Goal: Task Accomplishment & Management: Use online tool/utility

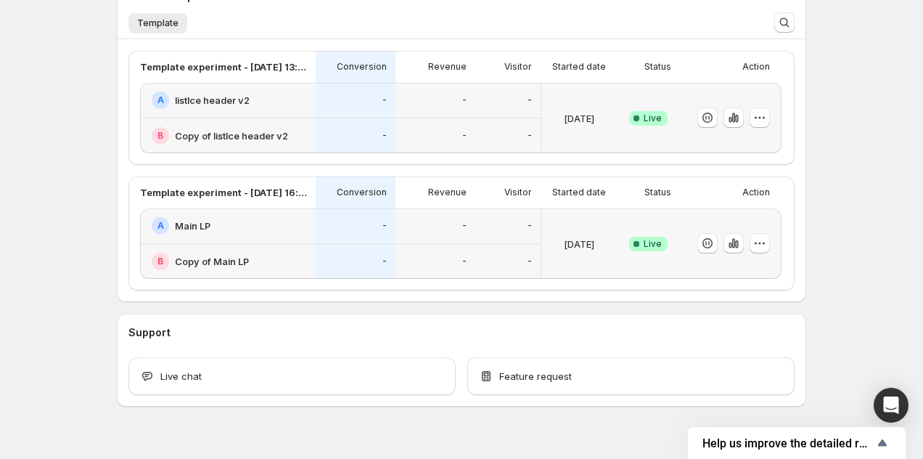
scroll to position [379, 0]
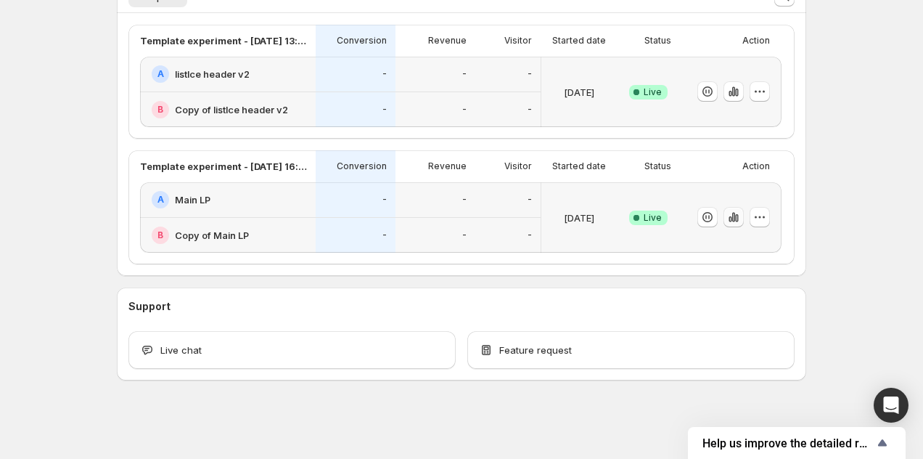
click at [730, 213] on icon "button" at bounding box center [733, 217] width 15 height 15
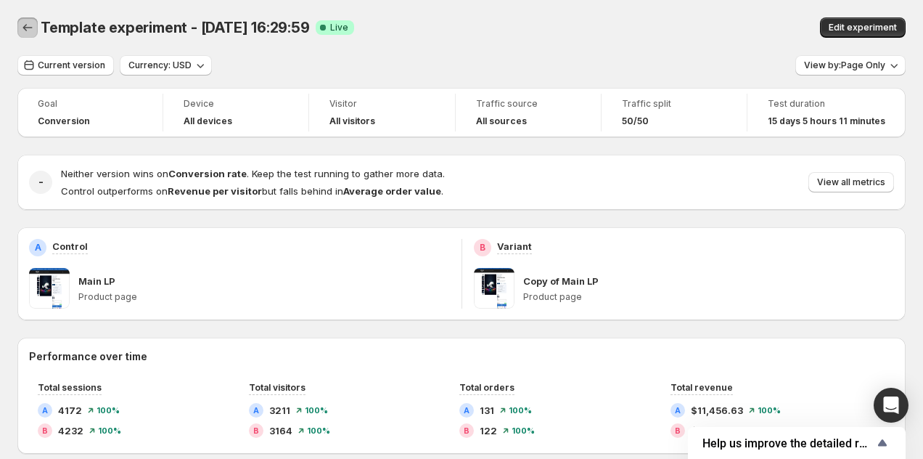
click at [28, 25] on icon "Back" at bounding box center [27, 27] width 15 height 15
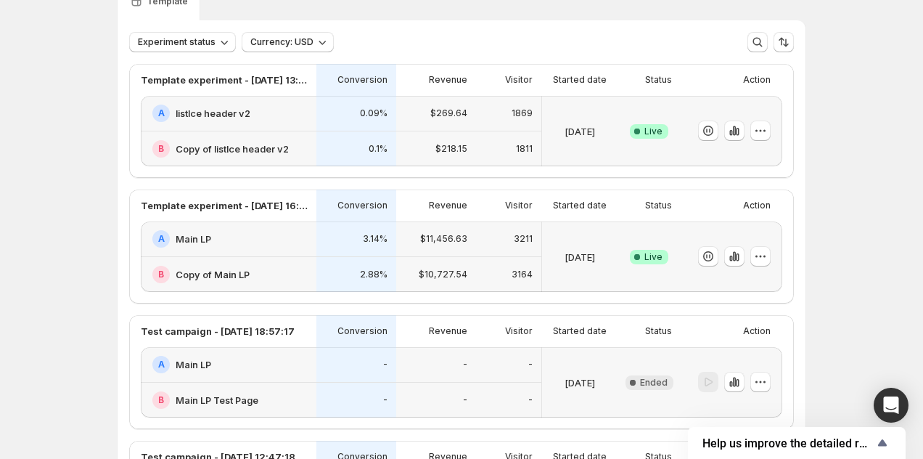
scroll to position [78, 0]
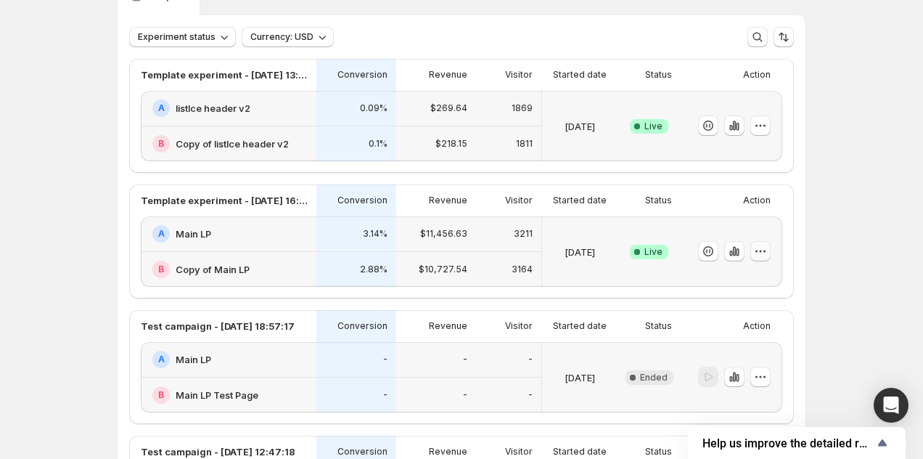
click at [760, 251] on icon "button" at bounding box center [761, 251] width 2 height 2
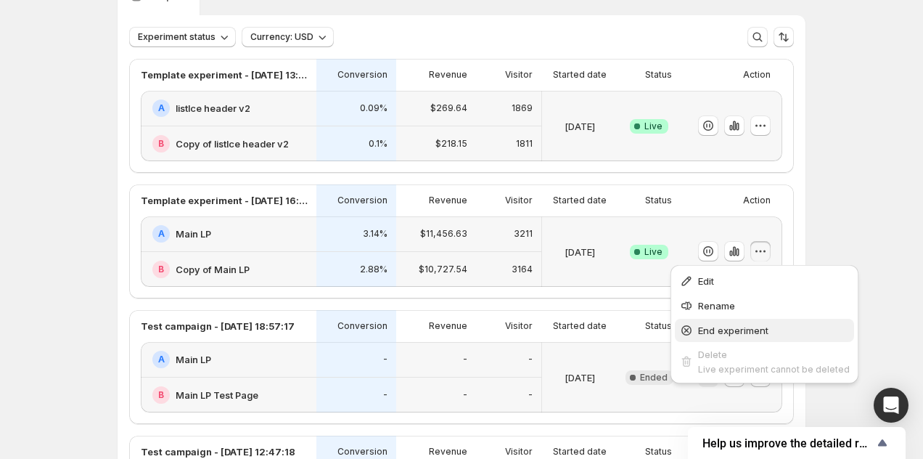
click at [757, 334] on span "End experiment" at bounding box center [733, 330] width 70 height 12
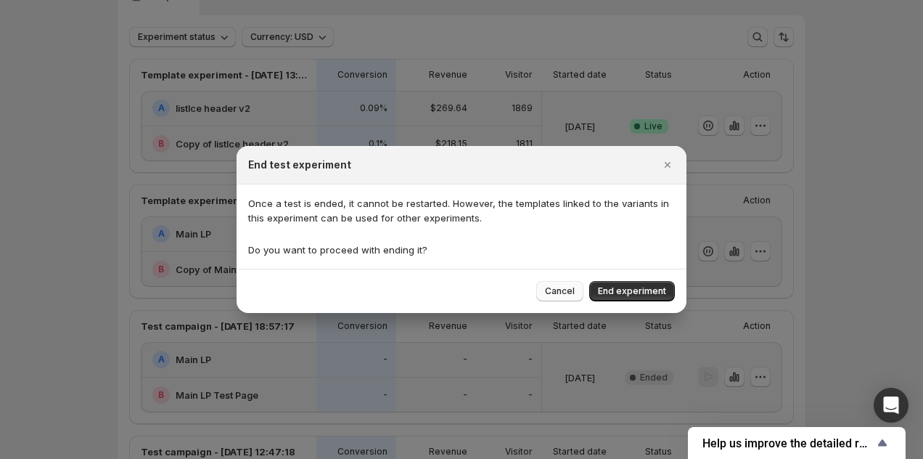
click at [567, 293] on span "Cancel" at bounding box center [560, 291] width 30 height 12
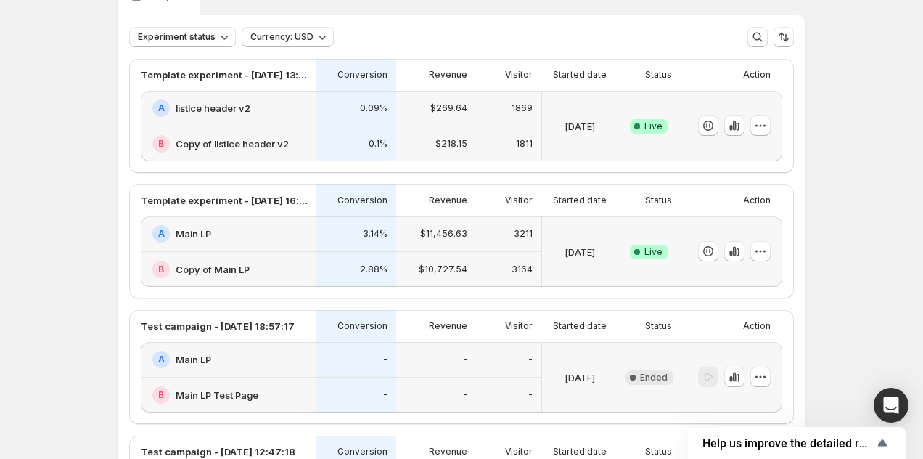
click at [258, 223] on div "A Main LP" at bounding box center [229, 234] width 176 height 36
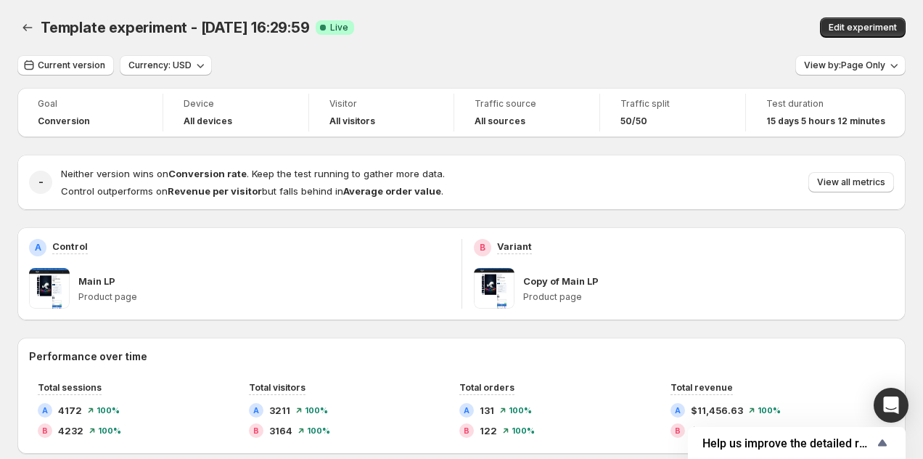
click at [633, 35] on div "Edit experiment" at bounding box center [748, 27] width 316 height 20
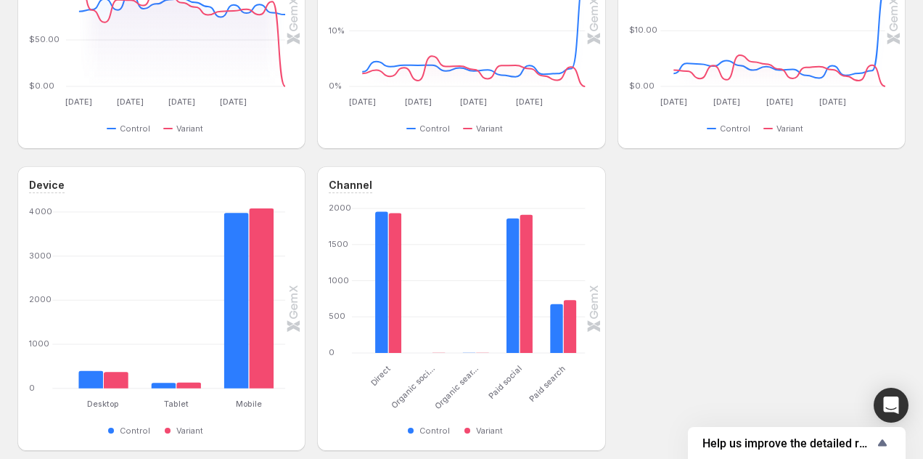
scroll to position [649, 0]
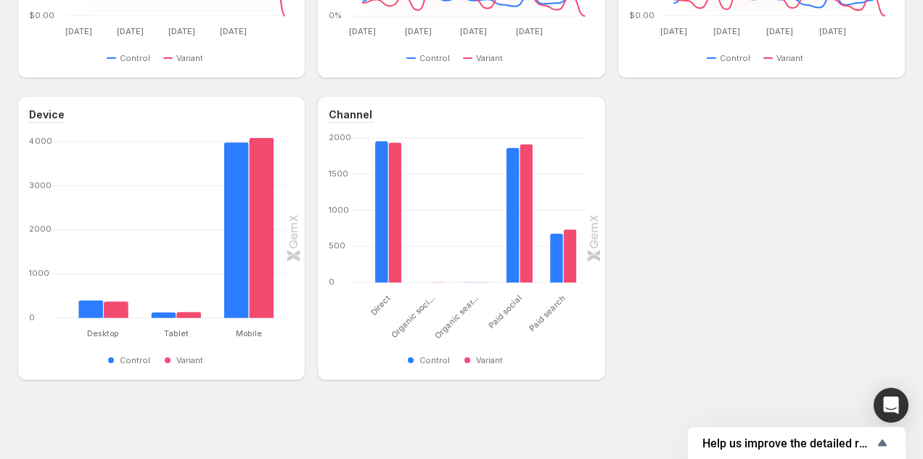
click at [694, 311] on div "Device Desktop Desktop Tablet Tablet Mobile Mobile 0 1000 2000 3000 4000 Contro…" at bounding box center [461, 238] width 888 height 284
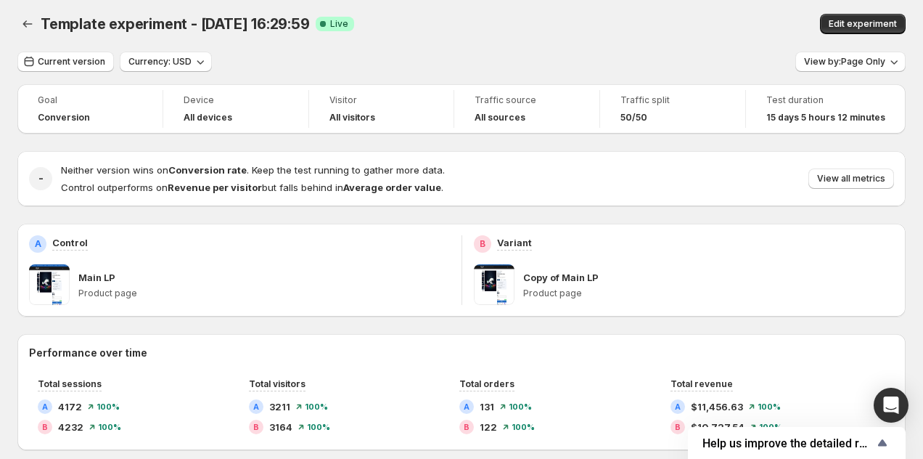
scroll to position [0, 0]
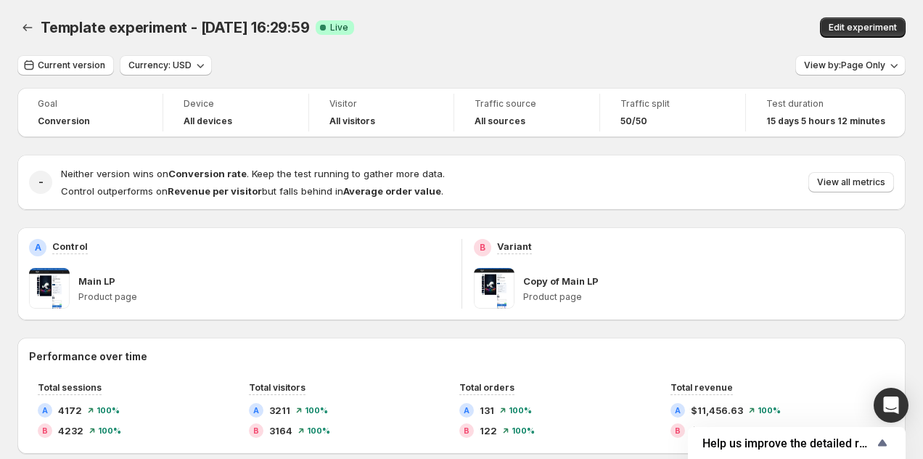
click at [545, 62] on div "Current version Currency: USD View by: Page Only" at bounding box center [461, 65] width 888 height 21
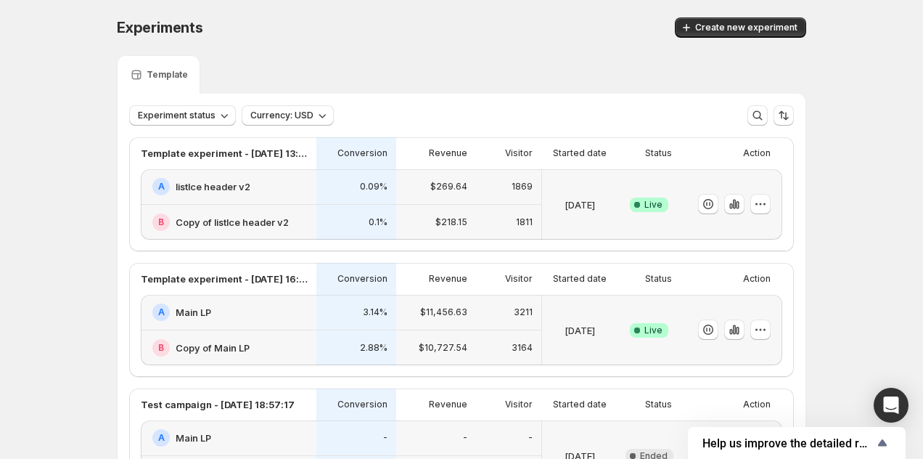
scroll to position [78, 0]
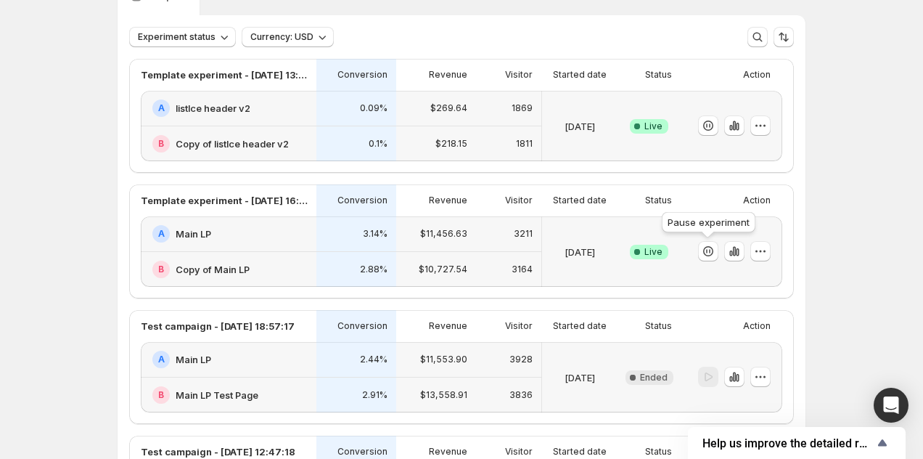
click at [704, 262] on div at bounding box center [728, 251] width 84 height 59
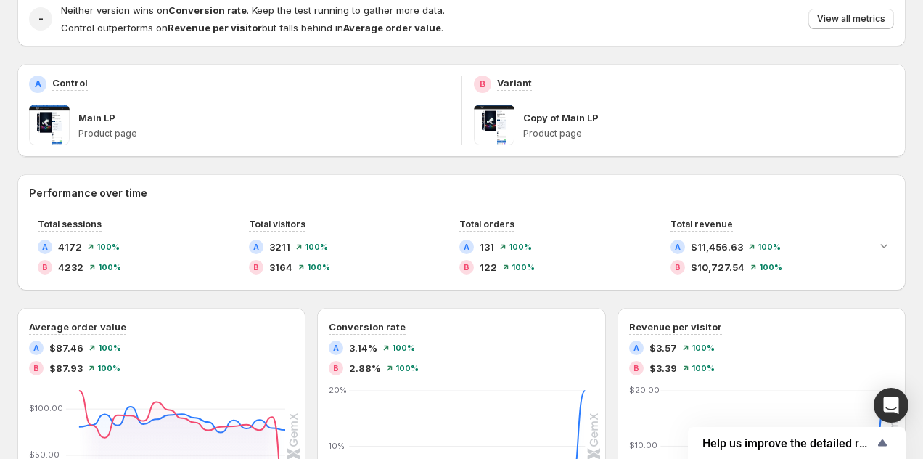
scroll to position [15, 0]
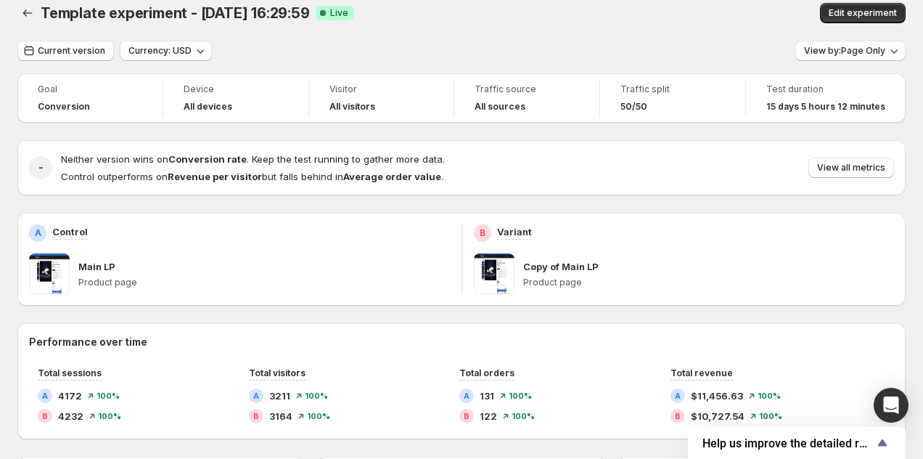
drag, startPoint x: 855, startPoint y: 17, endPoint x: 660, endPoint y: 20, distance: 195.2
click at [662, 20] on div "Edit experiment" at bounding box center [748, 13] width 316 height 20
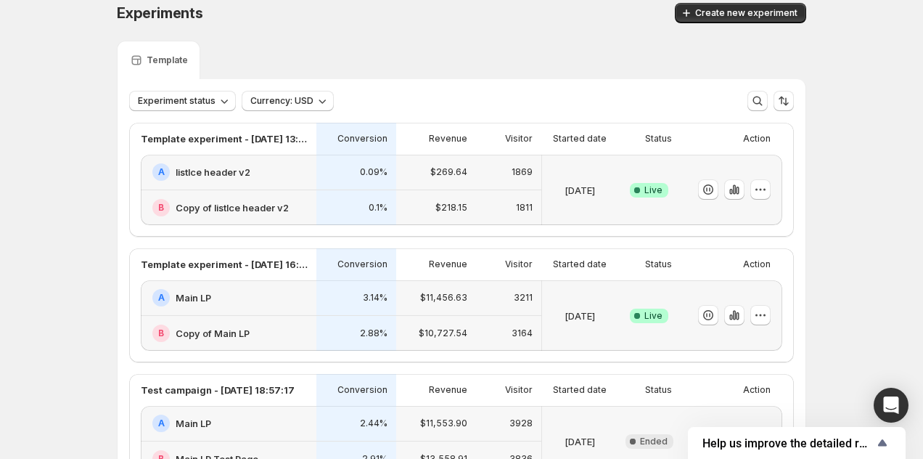
scroll to position [78, 0]
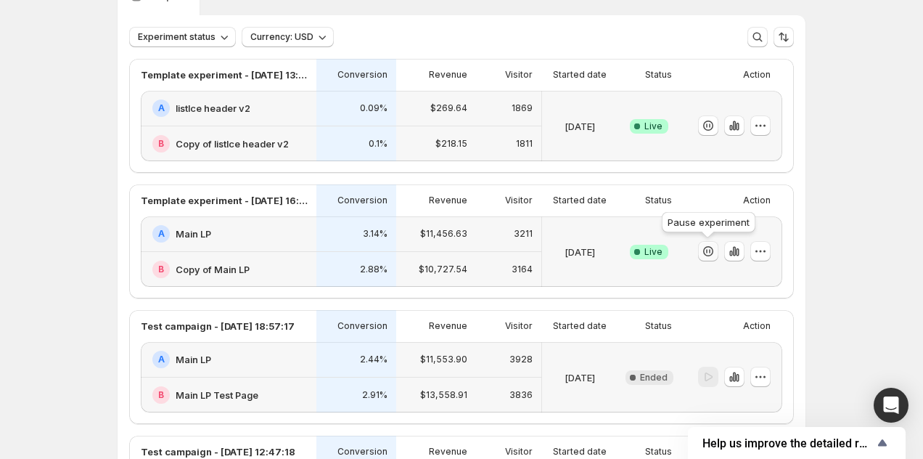
click at [702, 256] on icon "button" at bounding box center [708, 251] width 15 height 15
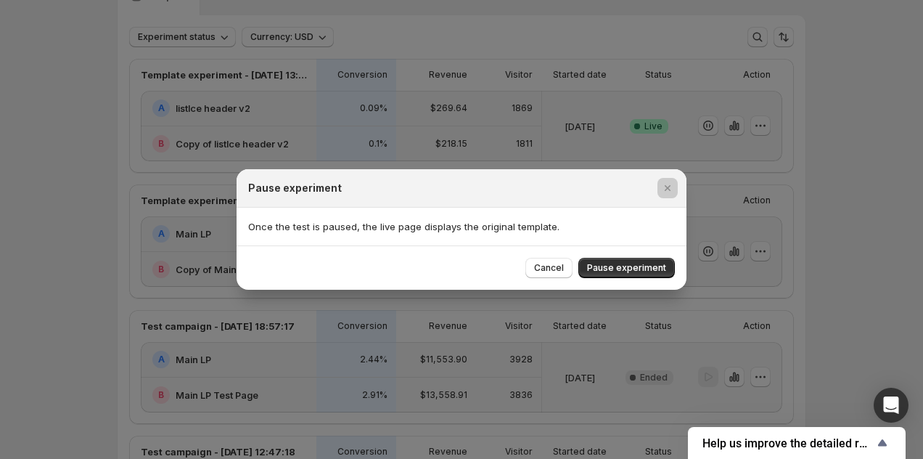
click at [101, 252] on div at bounding box center [461, 229] width 923 height 459
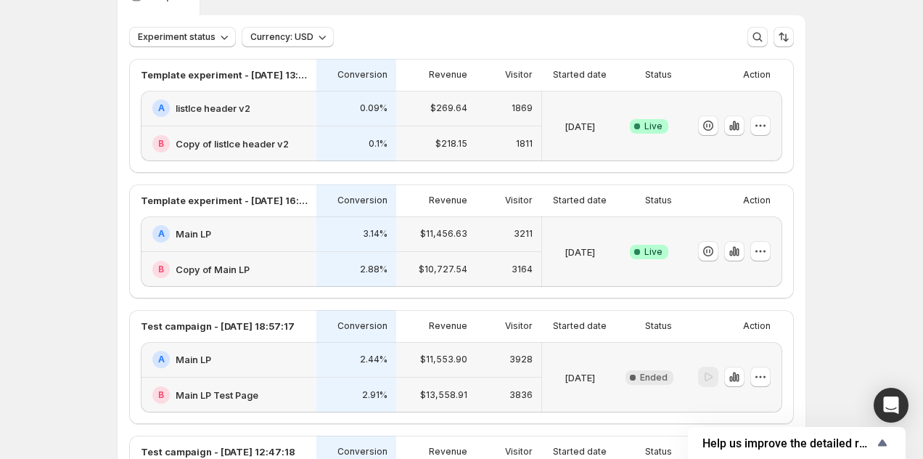
click at [199, 232] on h2 "Main LP" at bounding box center [194, 233] width 36 height 15
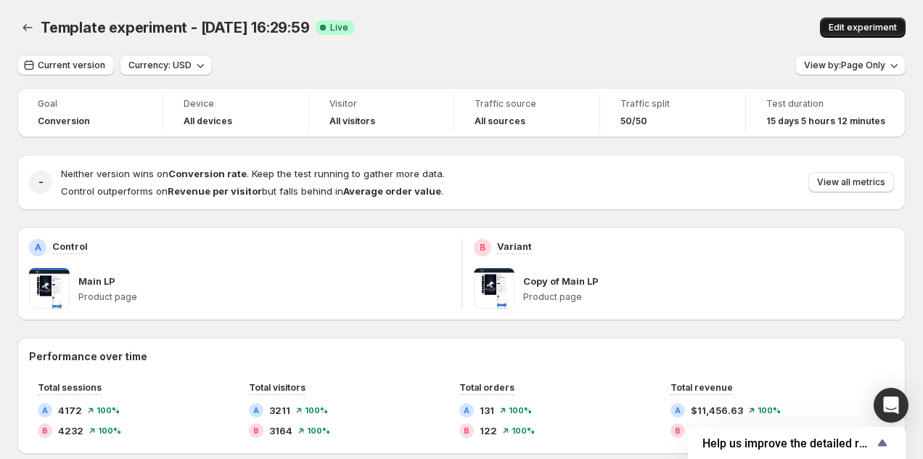
click at [836, 31] on span "Edit experiment" at bounding box center [863, 28] width 68 height 12
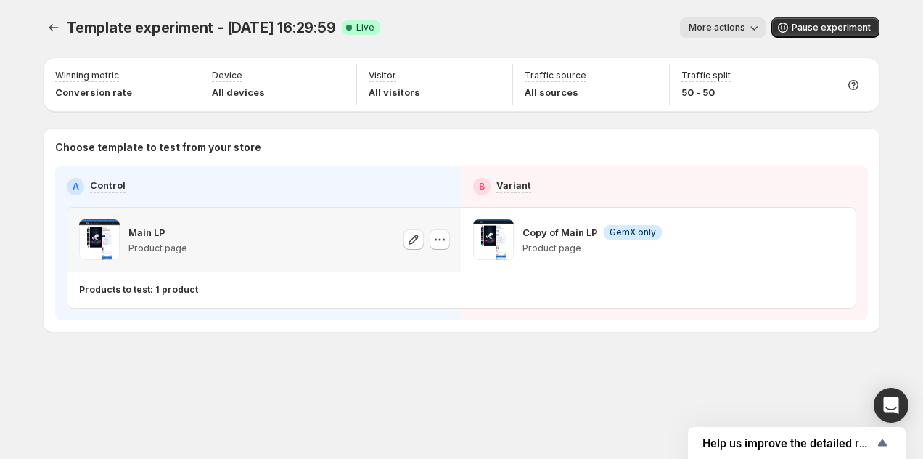
click at [291, 238] on div "Main LP Product page" at bounding box center [264, 239] width 371 height 41
click at [414, 239] on icon "button" at bounding box center [413, 239] width 15 height 15
click at [731, 27] on span "More actions" at bounding box center [717, 28] width 57 height 12
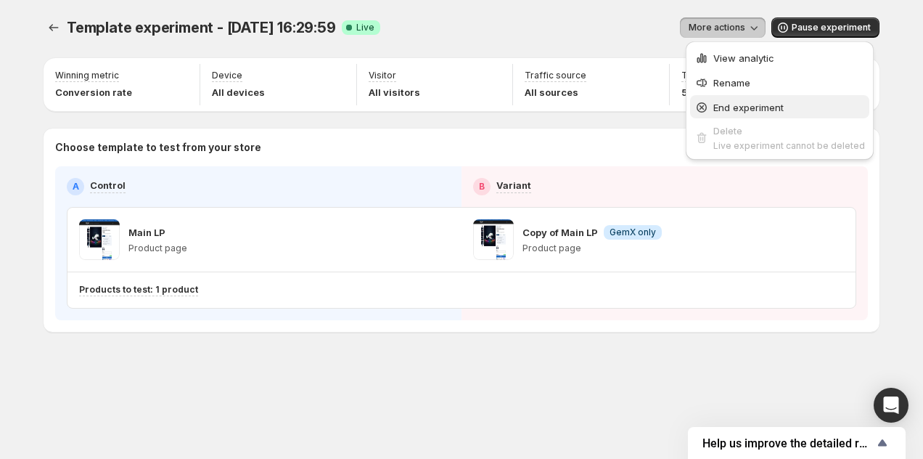
click at [710, 101] on div "End experiment" at bounding box center [779, 107] width 170 height 15
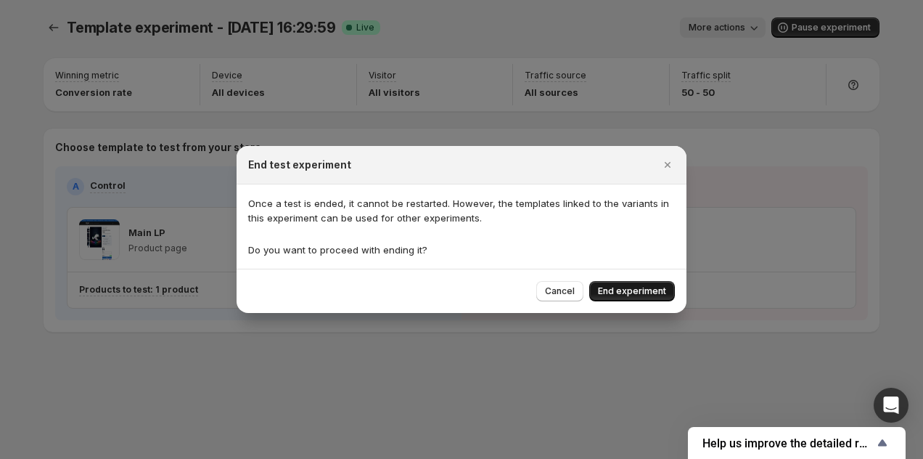
click at [629, 294] on span "End experiment" at bounding box center [632, 291] width 68 height 12
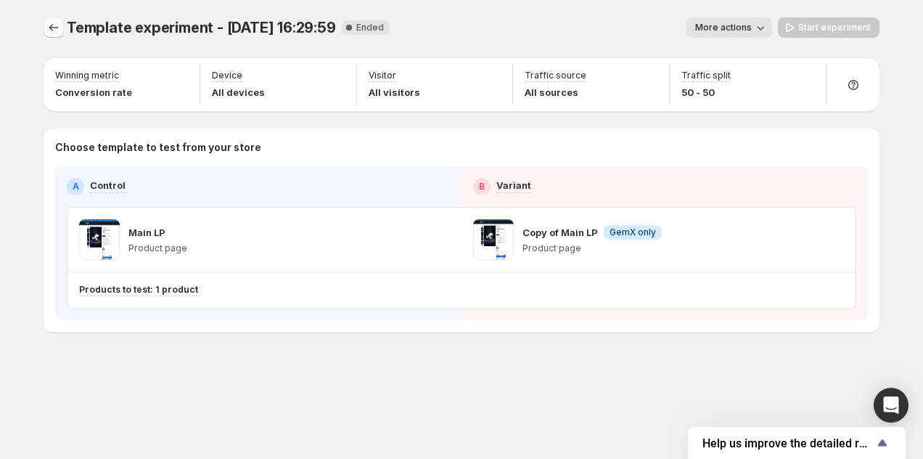
click at [53, 18] on button "Experiments" at bounding box center [54, 27] width 20 height 20
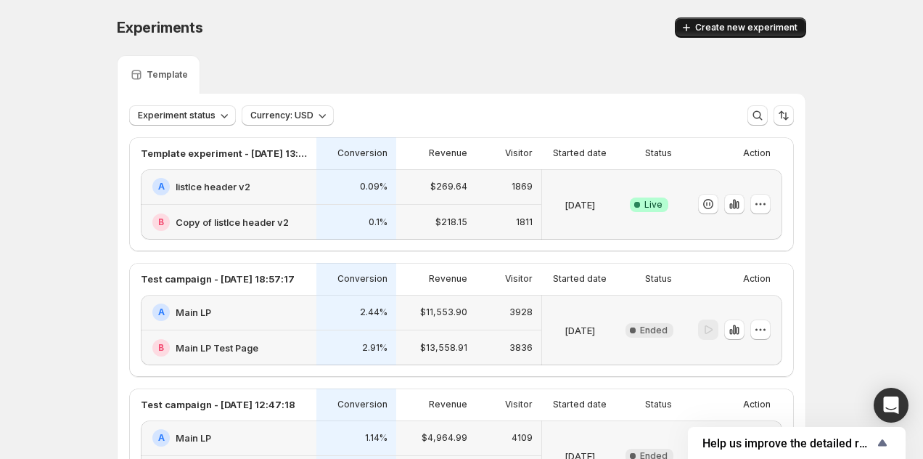
click at [756, 28] on span "Create new experiment" at bounding box center [746, 28] width 102 height 12
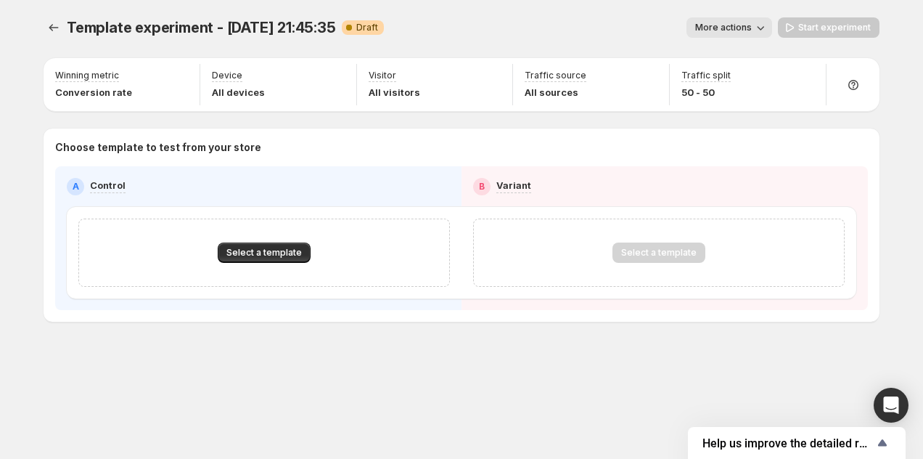
click at [274, 268] on div "Select a template" at bounding box center [263, 252] width 371 height 68
click at [274, 247] on span "Select a template" at bounding box center [263, 253] width 75 height 12
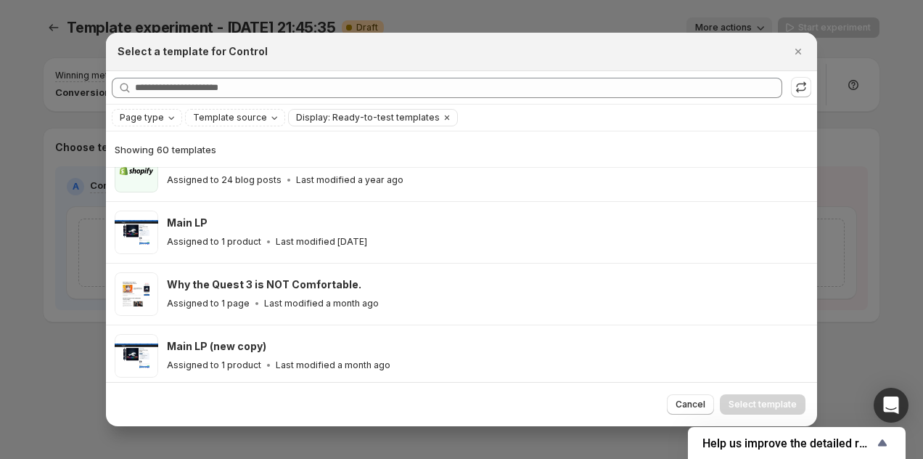
scroll to position [316, 0]
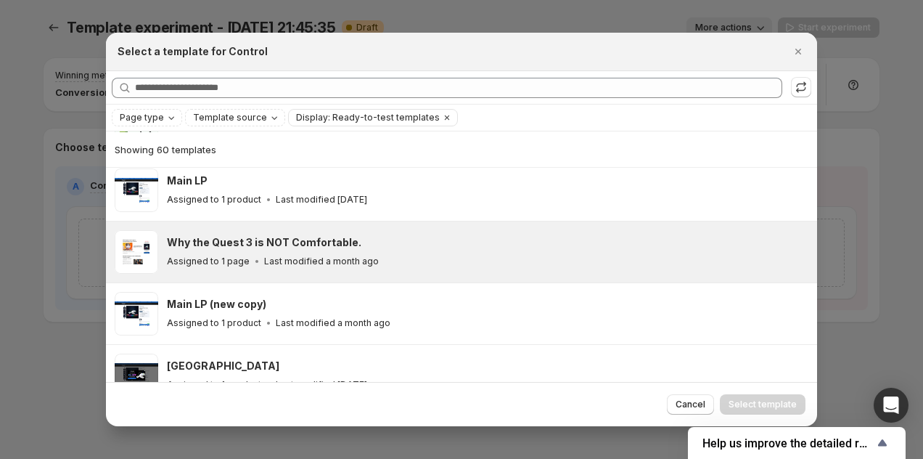
click at [137, 255] on span ":rfi:" at bounding box center [137, 252] width 44 height 44
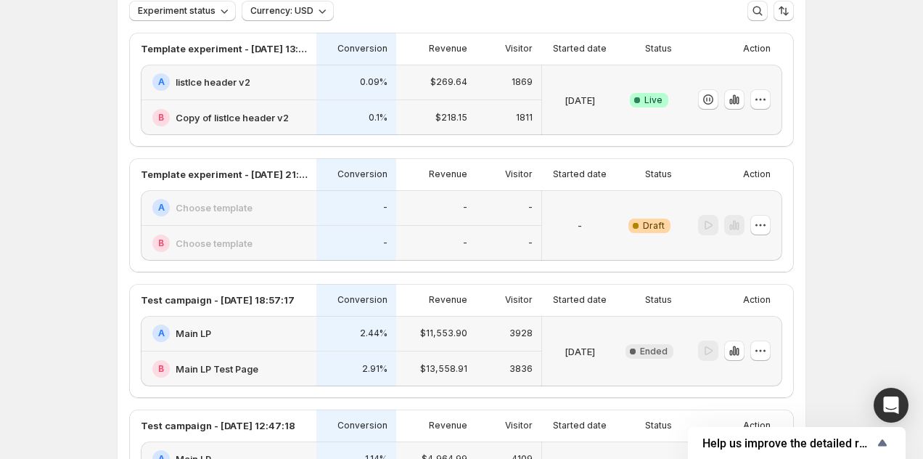
scroll to position [106, 0]
click at [758, 225] on icon "button" at bounding box center [760, 223] width 15 height 15
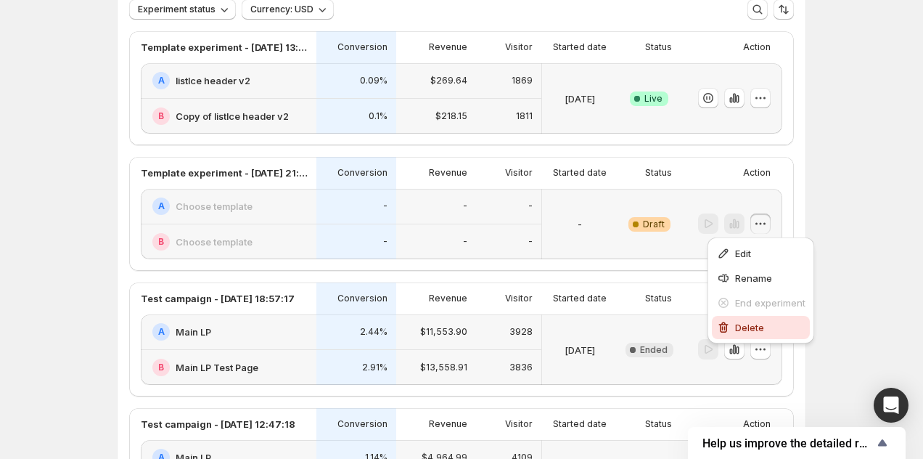
click at [746, 329] on span "Delete" at bounding box center [749, 327] width 29 height 12
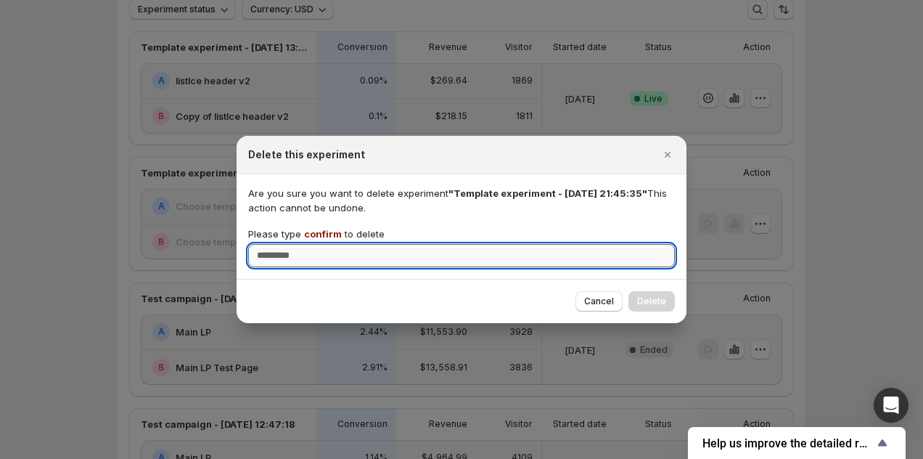
click at [578, 258] on input "Please type confirm to delete" at bounding box center [461, 255] width 427 height 23
type input "*******"
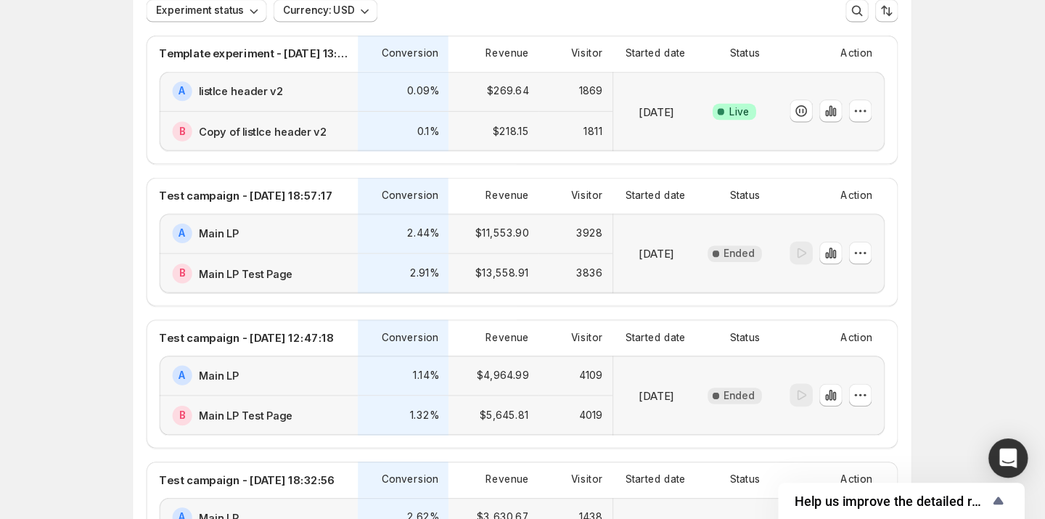
scroll to position [0, 0]
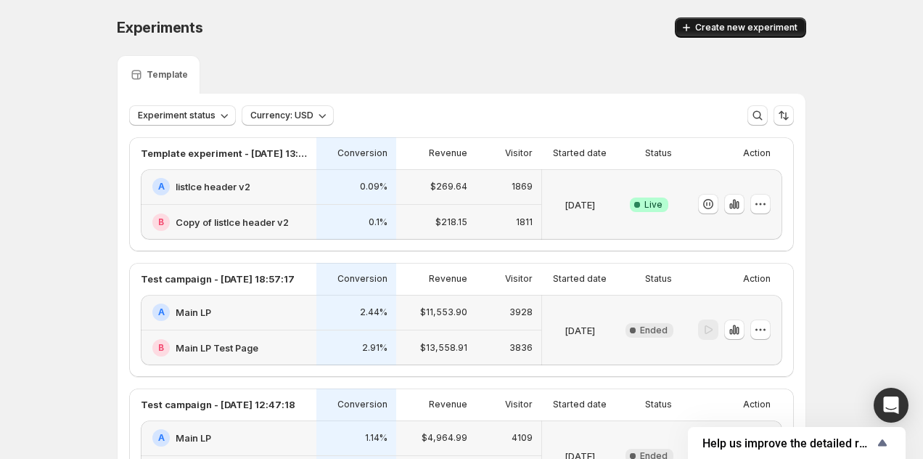
click at [760, 25] on span "Create new experiment" at bounding box center [746, 28] width 102 height 12
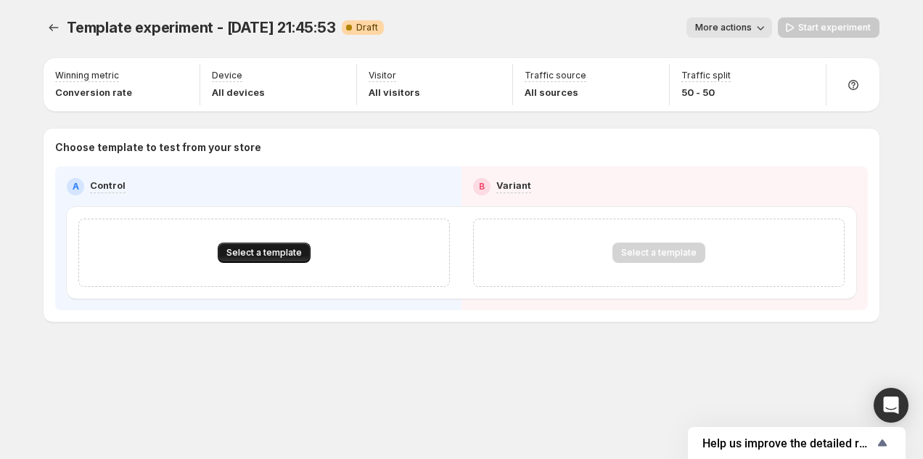
click at [251, 248] on span "Select a template" at bounding box center [263, 253] width 75 height 12
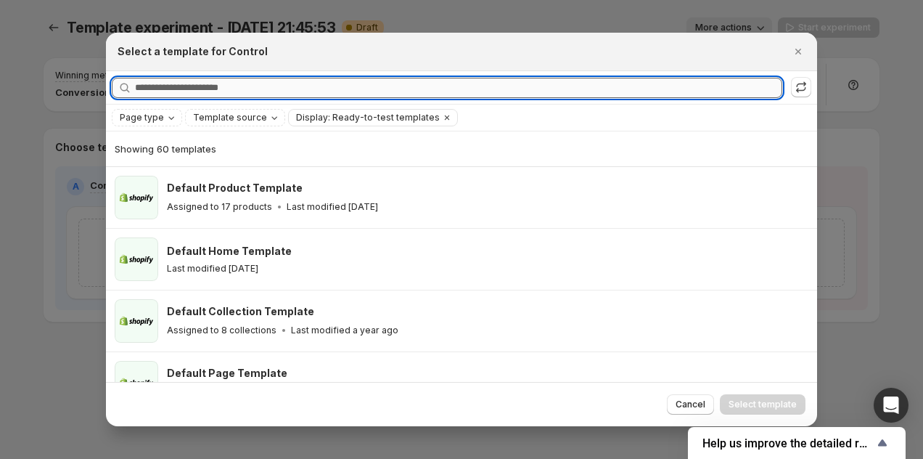
click at [258, 78] on input "Searching all templates" at bounding box center [458, 88] width 647 height 20
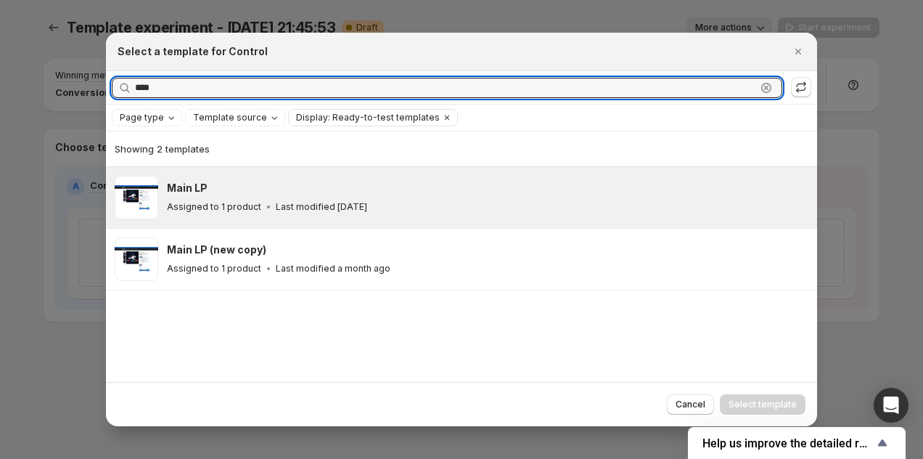
type input "****"
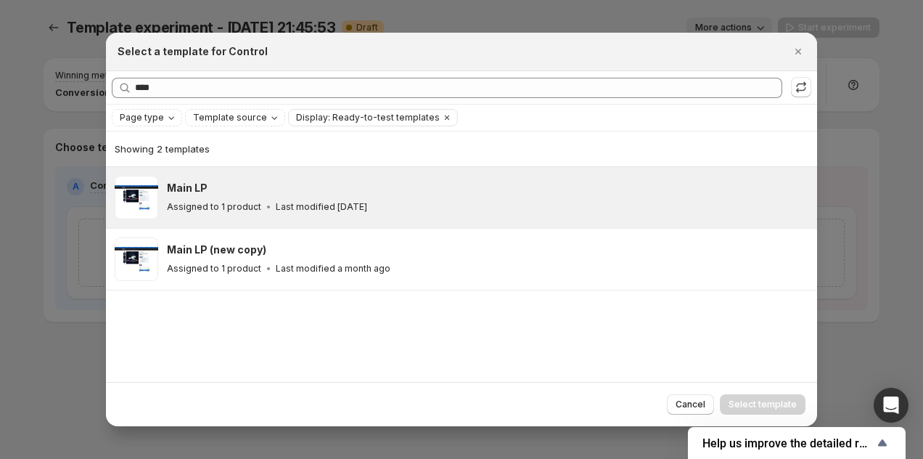
click at [308, 221] on div "Main LP Assigned to 1 product Last modified 15 days ago" at bounding box center [461, 197] width 711 height 61
click at [764, 400] on span "Select template" at bounding box center [762, 404] width 68 height 12
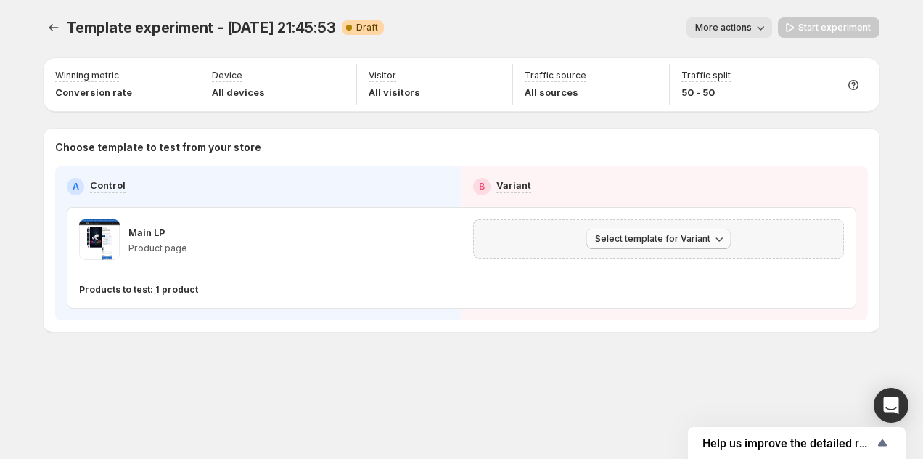
click at [658, 236] on span "Select template for Variant" at bounding box center [652, 239] width 115 height 12
click at [675, 292] on span "Create Variant based on Control" at bounding box center [661, 294] width 148 height 12
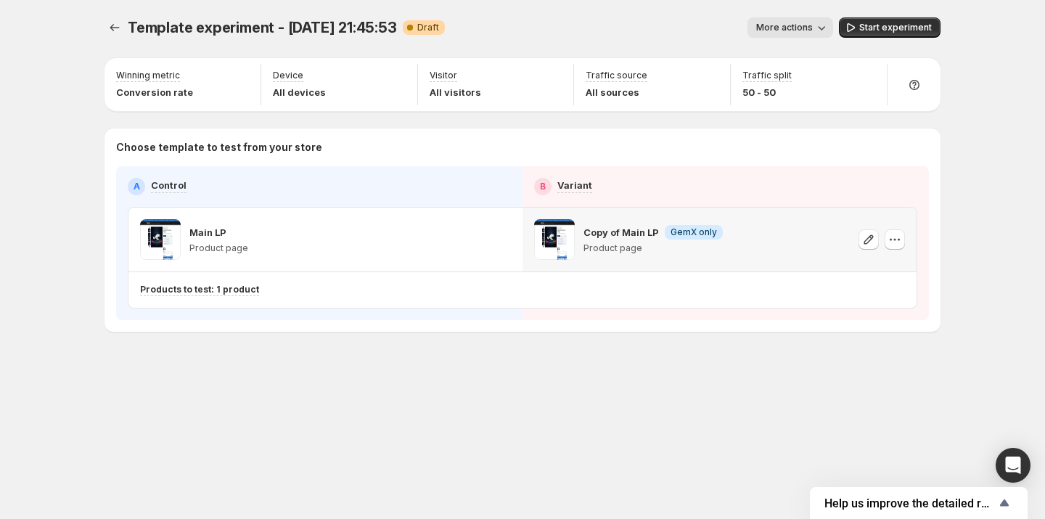
click at [102, 30] on div "Template experiment - Sep 6, 21:45:53. This page is ready Template experiment -…" at bounding box center [522, 205] width 871 height 410
click at [130, 24] on span "Template experiment - [DATE] 21:45:53" at bounding box center [262, 27] width 269 height 17
click at [123, 24] on button "Experiments" at bounding box center [114, 27] width 20 height 20
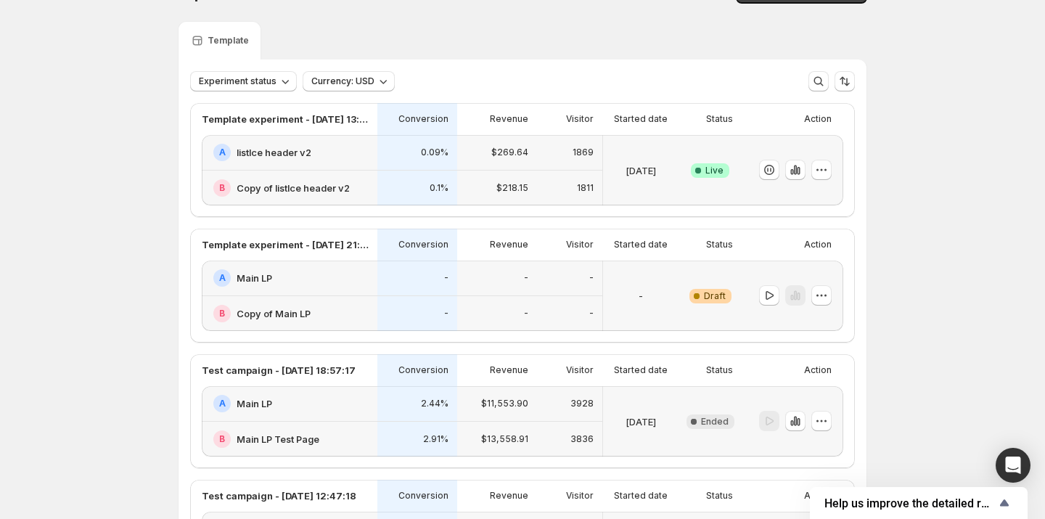
scroll to position [63, 0]
